Goal: Information Seeking & Learning: Learn about a topic

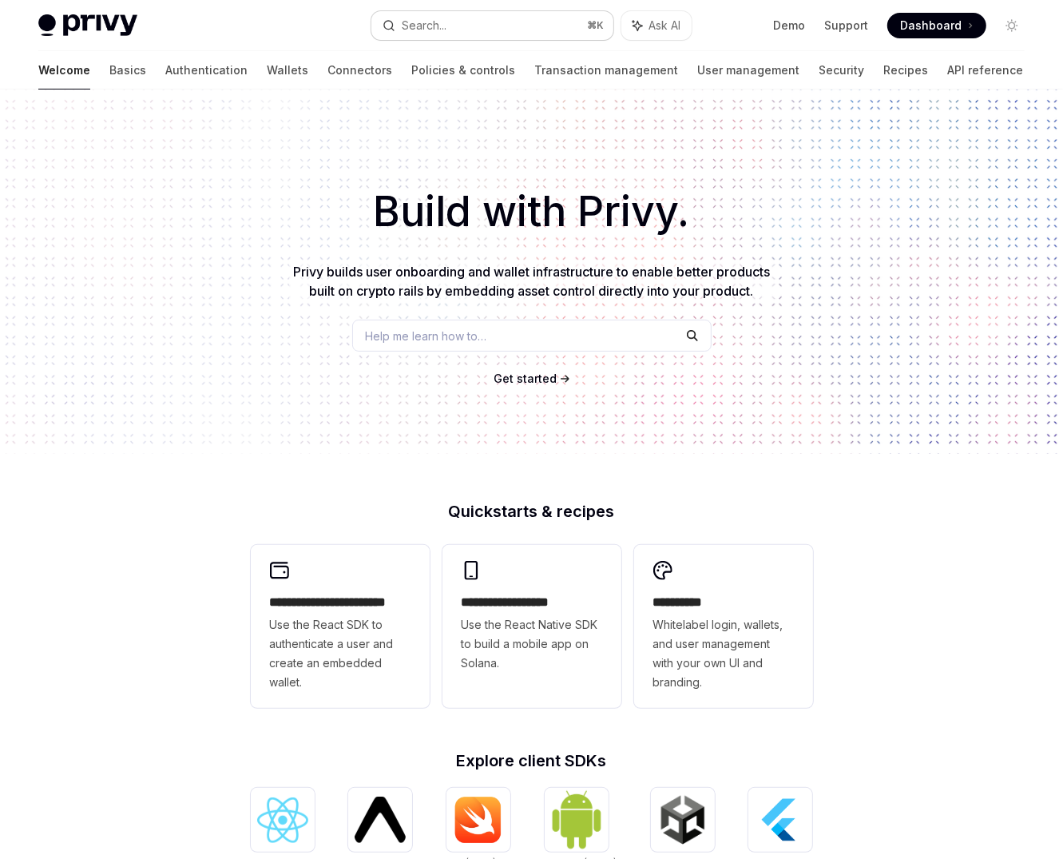
click at [519, 16] on button "Search... ⌘ K" at bounding box center [492, 25] width 242 height 29
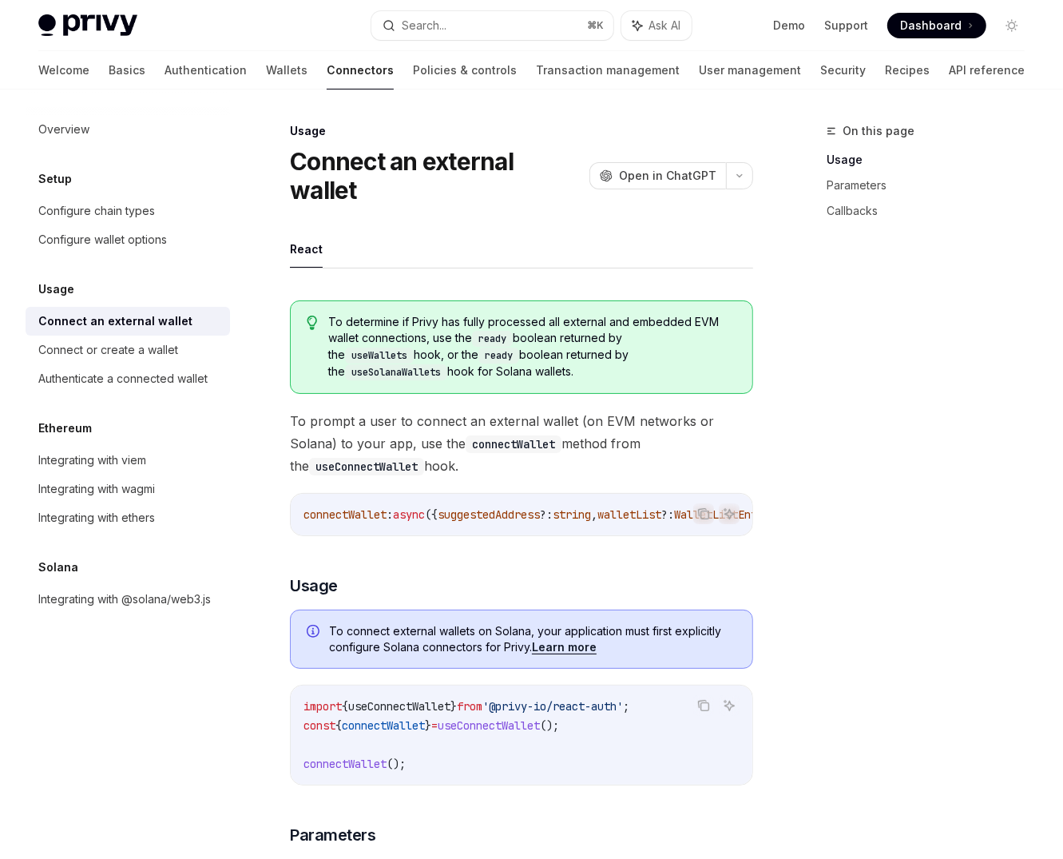
scroll to position [89, 0]
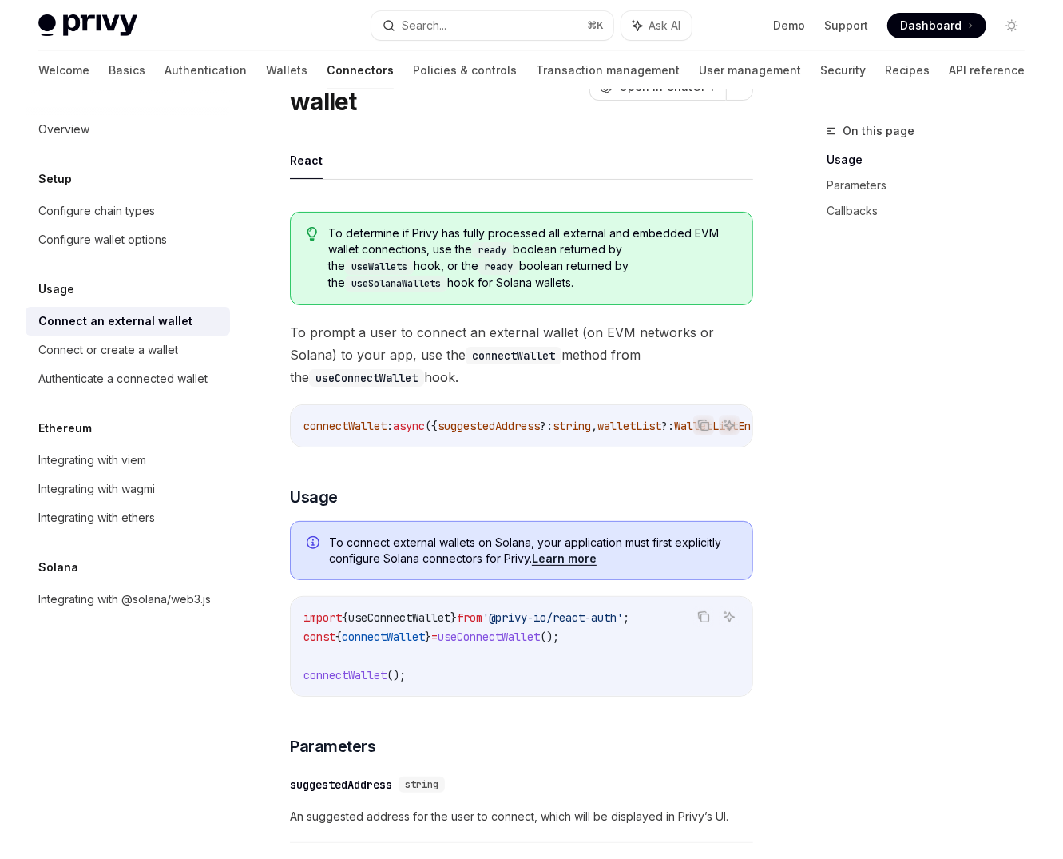
click at [1010, 520] on div "On this page Usage Parameters Callbacks" at bounding box center [916, 489] width 243 height 737
click at [995, 501] on div "On this page Usage Parameters Callbacks" at bounding box center [916, 489] width 243 height 737
click at [989, 494] on div "On this page Usage Parameters Callbacks" at bounding box center [916, 489] width 243 height 737
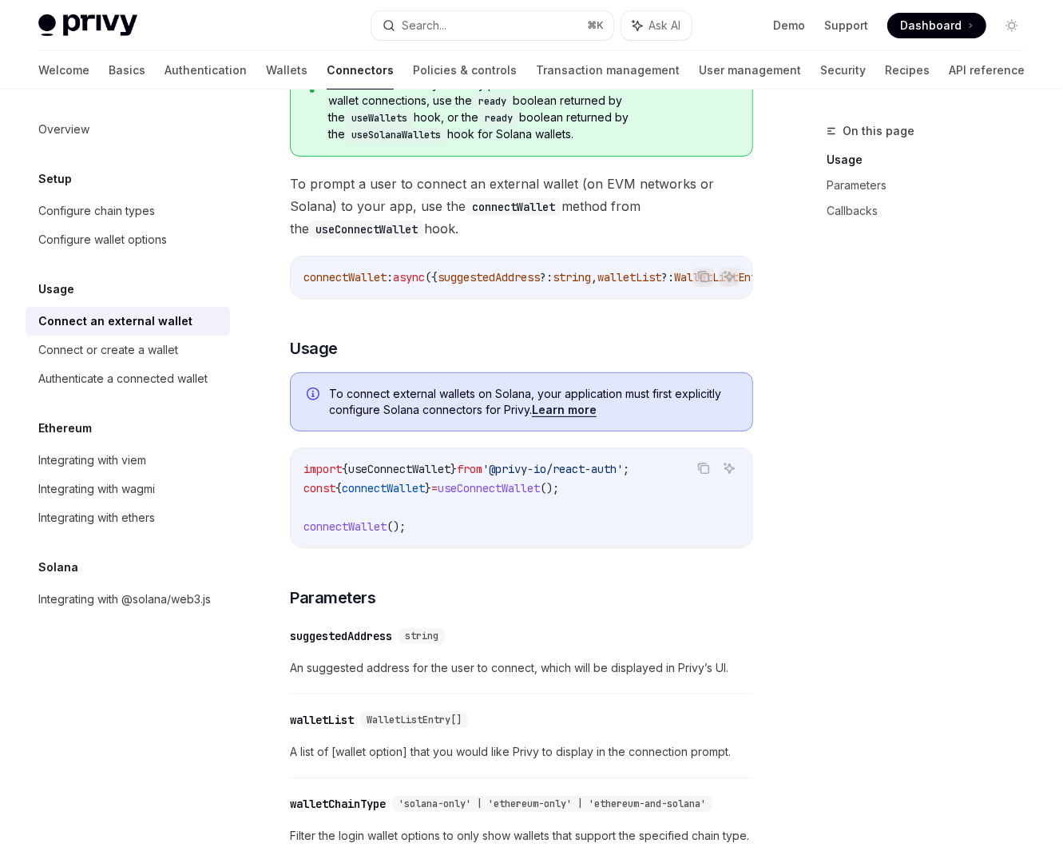
click at [986, 494] on div "On this page Usage Parameters Callbacks" at bounding box center [916, 489] width 243 height 737
click at [967, 492] on div "On this page Usage Parameters Callbacks" at bounding box center [916, 489] width 243 height 737
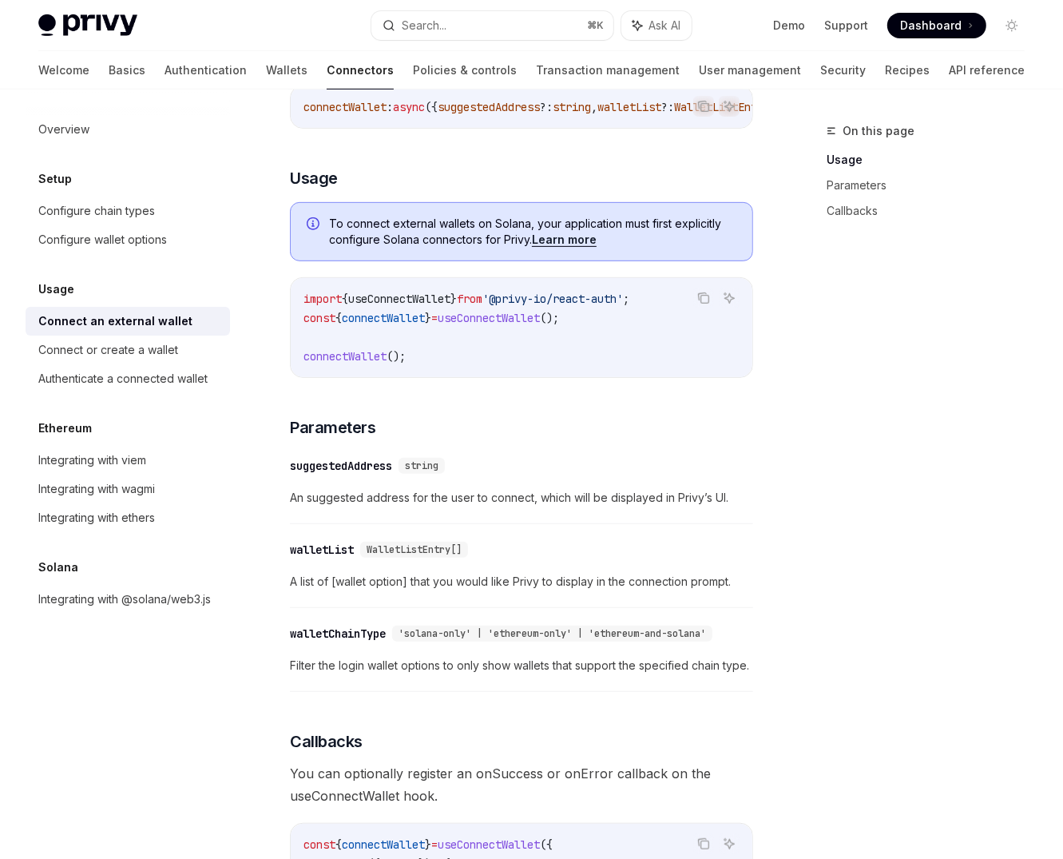
click at [956, 570] on div "On this page Usage Parameters Callbacks" at bounding box center [916, 489] width 243 height 737
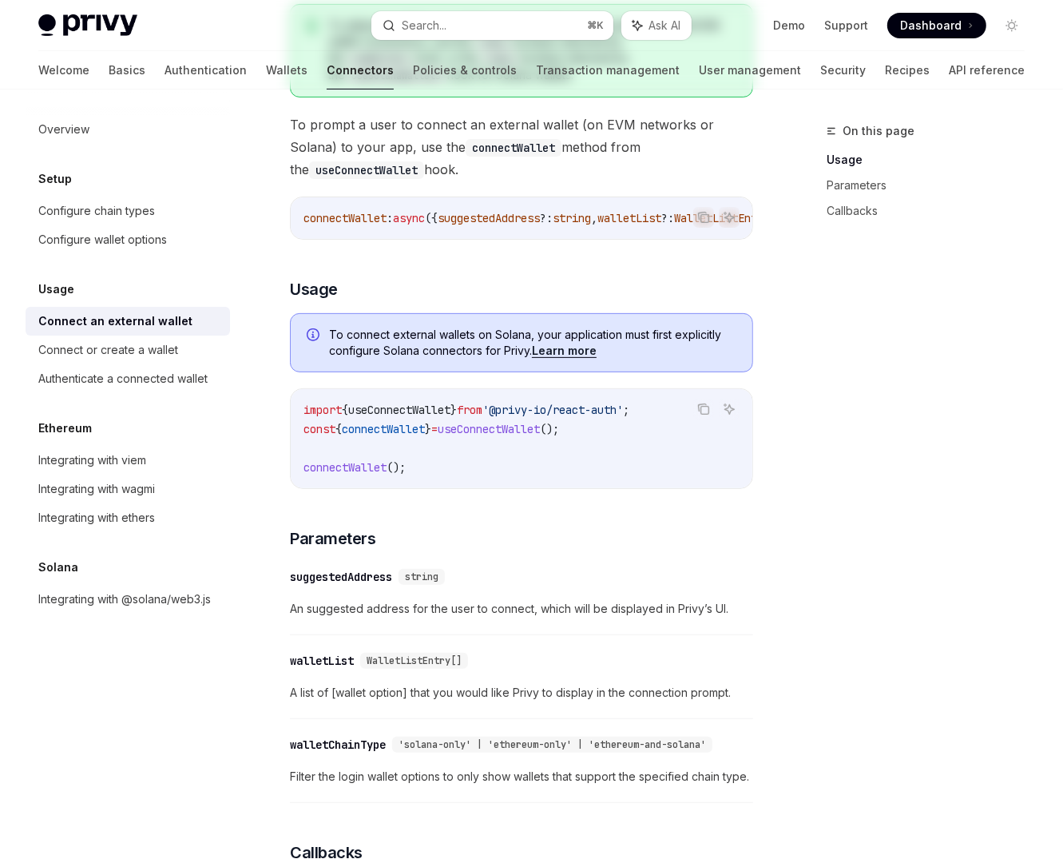
scroll to position [0, 0]
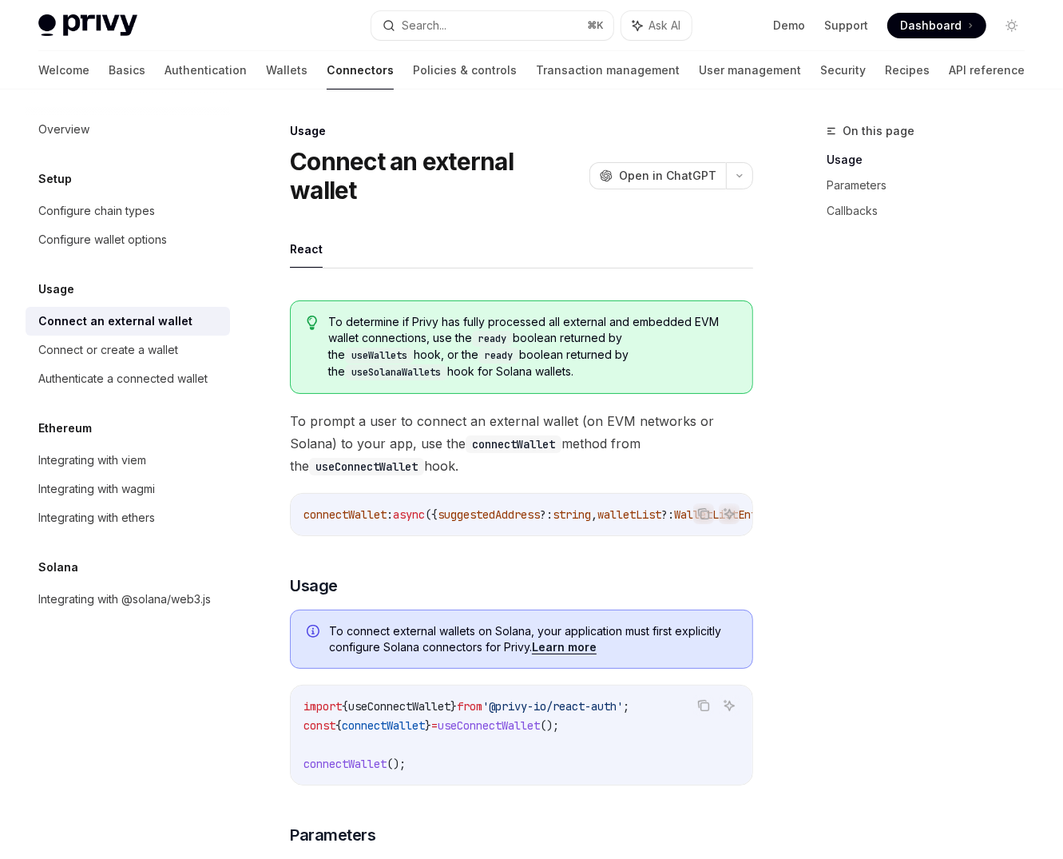
click at [940, 562] on div "On this page Usage Parameters Callbacks" at bounding box center [916, 489] width 243 height 737
click at [953, 377] on div "On this page Usage Parameters Callbacks" at bounding box center [916, 489] width 243 height 737
click at [413, 69] on link "Policies & controls" at bounding box center [465, 70] width 104 height 38
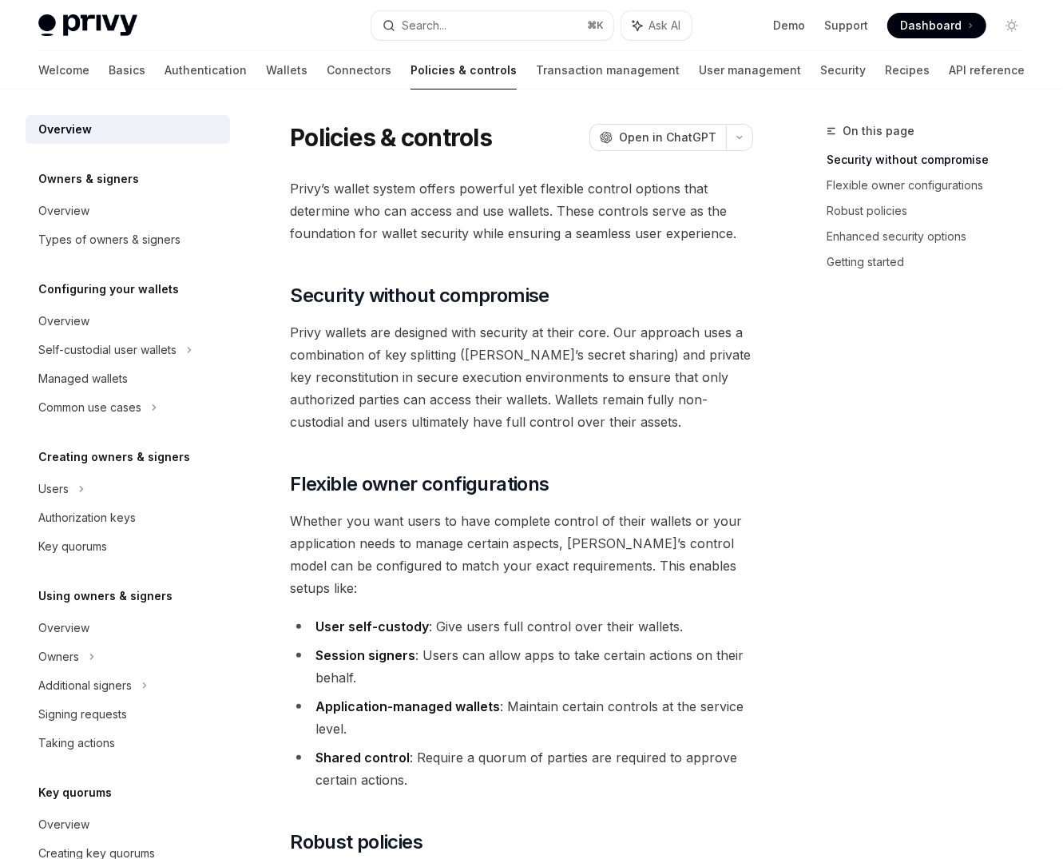
click at [427, 366] on span "Privy wallets are designed with security at their core. Our approach uses a com…" at bounding box center [521, 377] width 463 height 112
click at [528, 558] on span "Whether you want users to have complete control of their wallets or your applic…" at bounding box center [521, 554] width 463 height 89
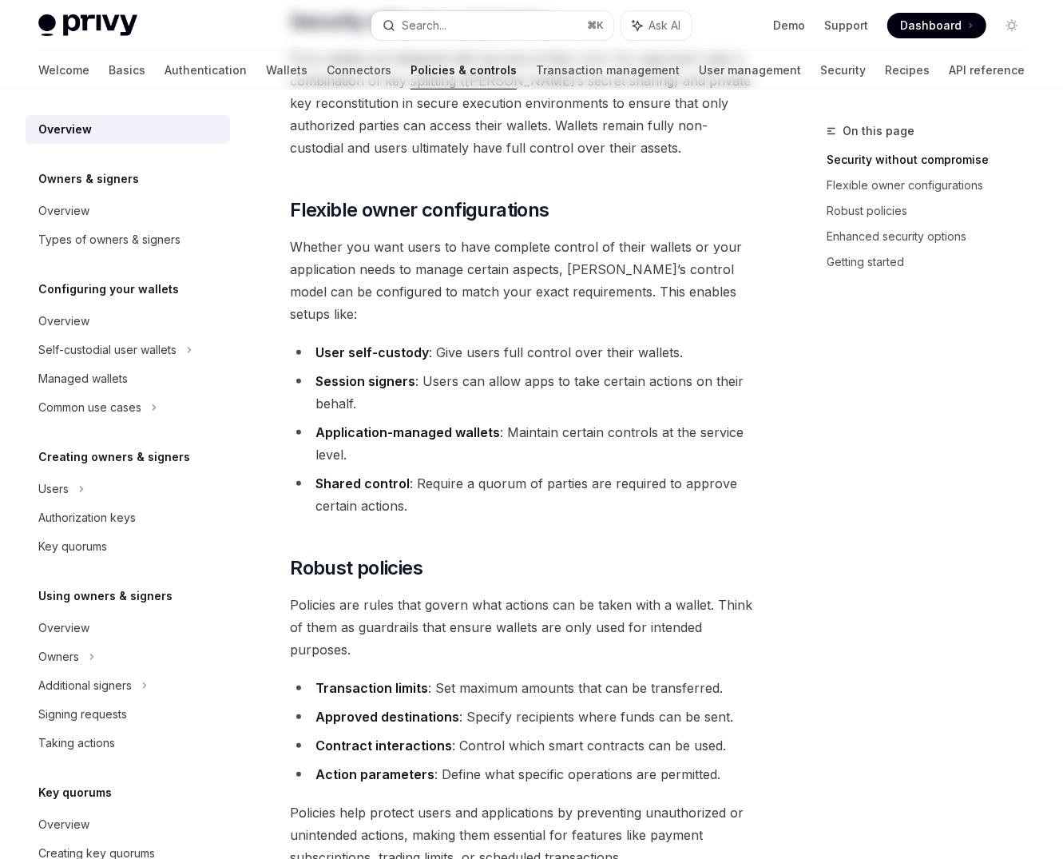
scroll to position [399, 0]
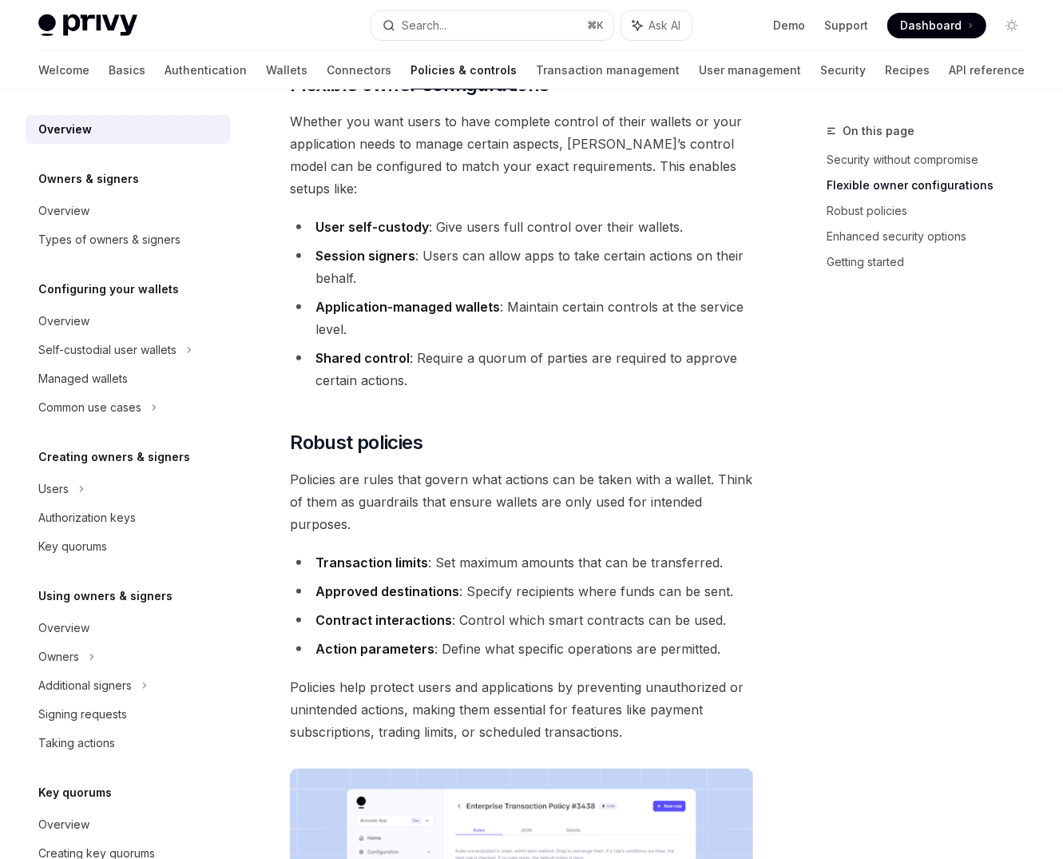
click at [554, 580] on li "Approved destinations : Specify recipients where funds can be sent." at bounding box center [521, 591] width 463 height 22
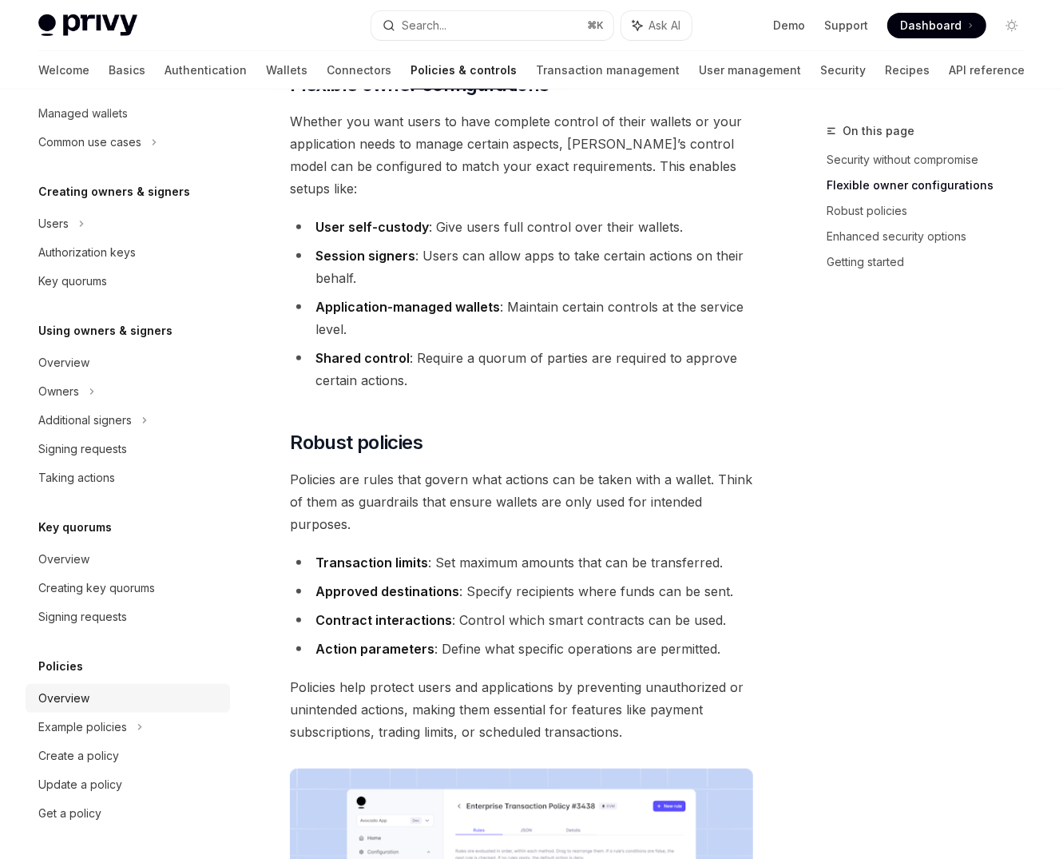
click at [138, 690] on div "Overview" at bounding box center [129, 698] width 182 height 19
type textarea "*"
